Goal: Find specific page/section: Find specific page/section

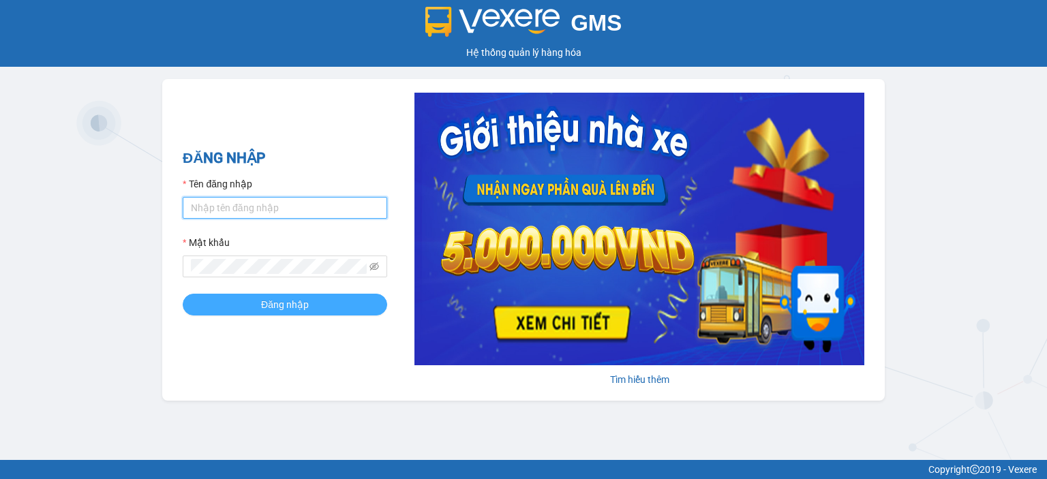
type input "ntlan.ductruong"
click at [316, 305] on button "Đăng nhập" at bounding box center [285, 305] width 204 height 22
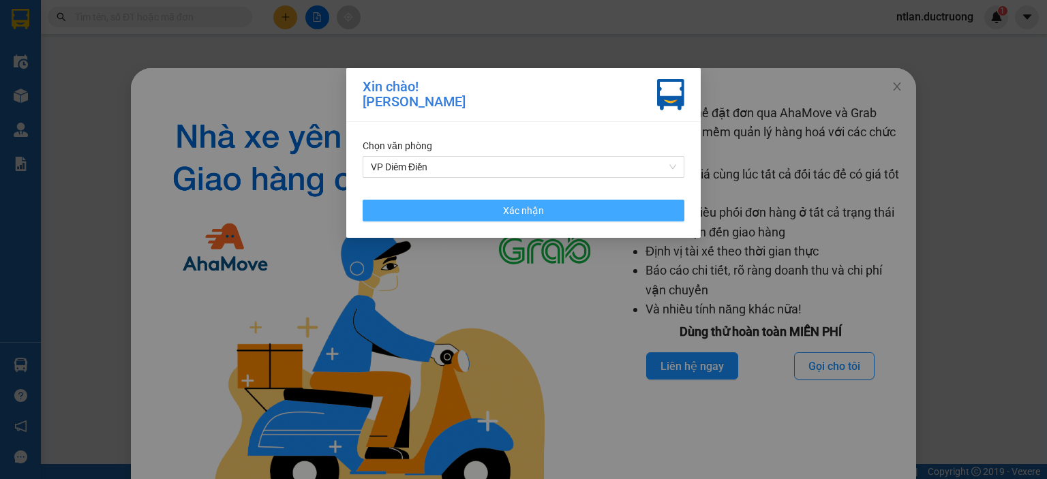
click at [520, 207] on span "Xác nhận" at bounding box center [523, 210] width 41 height 15
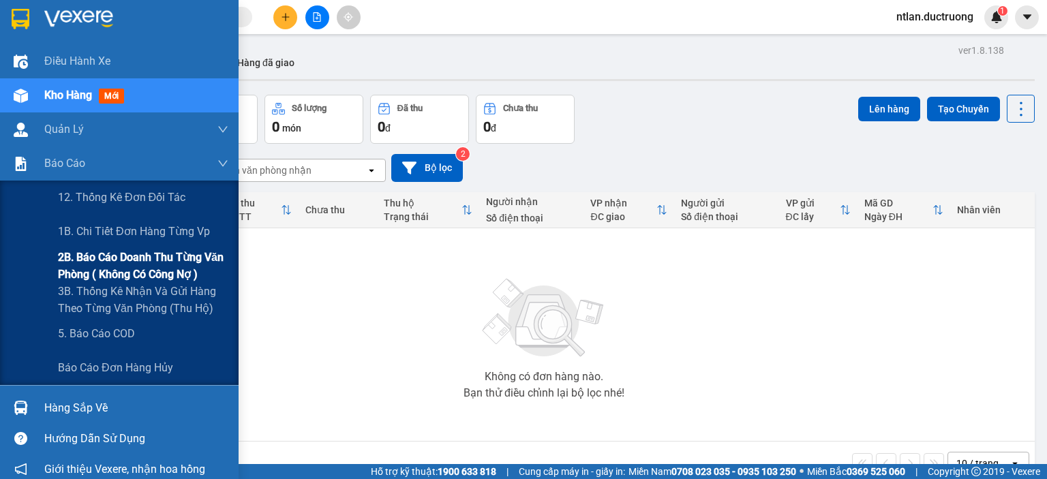
click at [125, 258] on span "2B. Báo cáo doanh thu từng văn phòng ( không có công nợ )" at bounding box center [143, 266] width 170 height 34
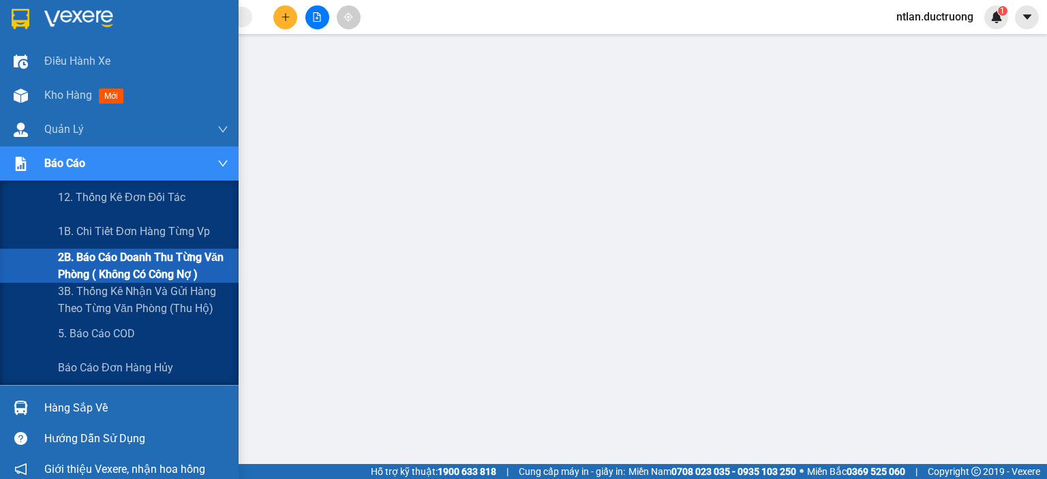
click at [98, 259] on span "2B. Báo cáo doanh thu từng văn phòng ( không có công nợ )" at bounding box center [143, 266] width 170 height 34
click at [138, 256] on span "2B. Báo cáo doanh thu từng văn phòng ( không có công nợ )" at bounding box center [143, 266] width 170 height 34
click at [107, 267] on span "2B. Báo cáo doanh thu từng văn phòng ( không có công nợ )" at bounding box center [143, 266] width 170 height 34
click at [115, 314] on span "3B. Thống kê nhận và gửi hàng theo từng văn phòng (thu hộ)" at bounding box center [143, 300] width 170 height 34
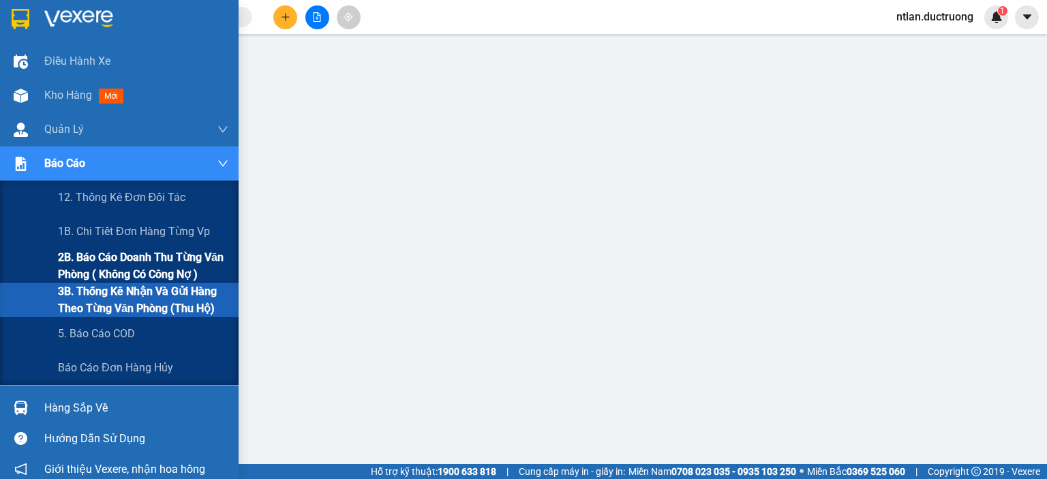
click at [86, 269] on span "2B. Báo cáo doanh thu từng văn phòng ( không có công nợ )" at bounding box center [143, 266] width 170 height 34
